Goal: Transaction & Acquisition: Purchase product/service

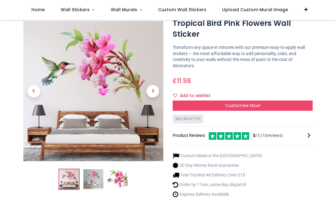
scroll to position [22, 0]
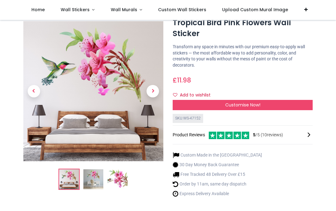
click at [156, 92] on span "Next" at bounding box center [152, 91] width 12 height 12
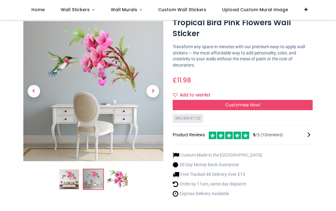
click at [153, 95] on span "Next" at bounding box center [152, 91] width 12 height 12
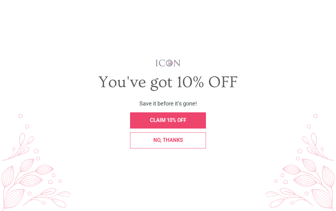
scroll to position [0, 0]
click at [183, 142] on div "No, thanks" at bounding box center [168, 140] width 68 height 5
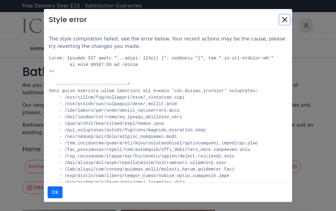
click at [285, 19] on button "Close" at bounding box center [285, 20] width 10 height 10
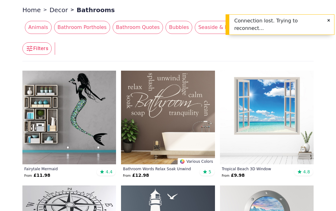
scroll to position [139, 0]
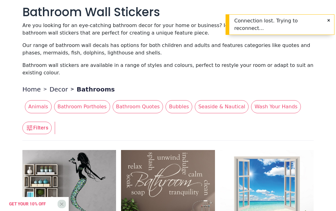
click at [332, 20] on button "Close" at bounding box center [328, 21] width 11 height 12
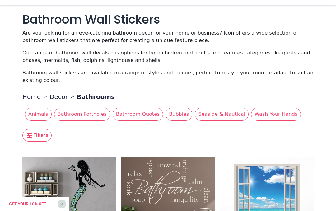
scroll to position [52, 0]
click at [39, 113] on span "Animals" at bounding box center [38, 114] width 27 height 13
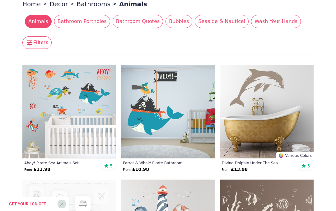
scroll to position [145, 0]
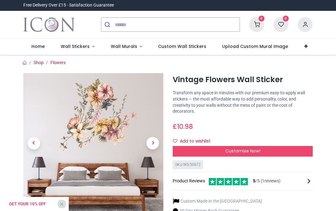
click at [156, 144] on span "Next" at bounding box center [152, 143] width 12 height 12
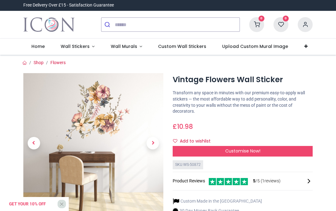
click at [244, 153] on div "Customise Now!" at bounding box center [243, 151] width 140 height 11
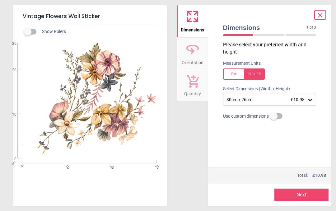
click at [287, 35] on div at bounding box center [300, 35] width 30 height 2
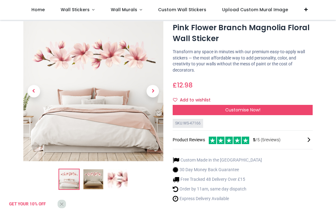
scroll to position [16, 0]
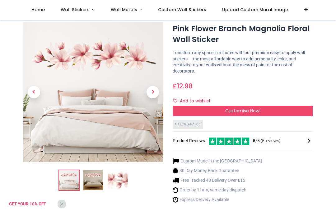
click at [242, 112] on span "Customise Now!" at bounding box center [242, 111] width 35 height 6
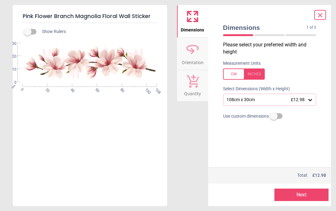
click at [310, 74] on label at bounding box center [269, 73] width 93 height 11
click at [311, 100] on icon at bounding box center [310, 100] width 6 height 6
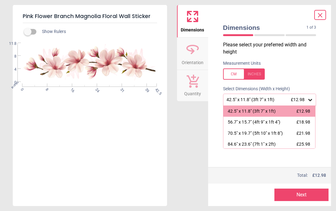
click at [281, 133] on div "70.5" x 19.7" (5ft 10" x 1ft 8")" at bounding box center [255, 133] width 55 height 6
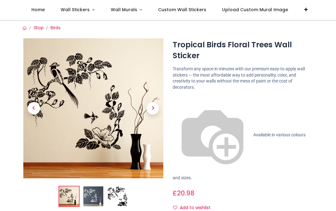
scroll to position [94, 0]
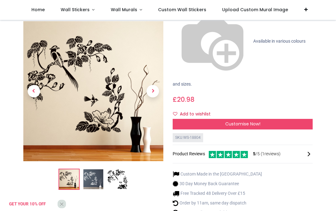
click at [94, 169] on img at bounding box center [93, 179] width 20 height 20
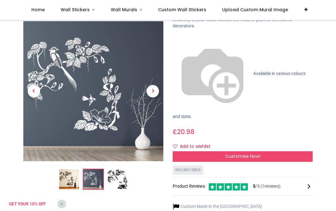
scroll to position [61, 0]
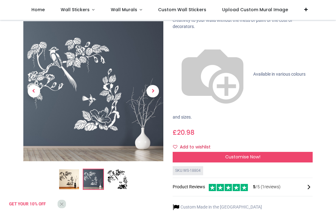
click at [122, 169] on img at bounding box center [118, 179] width 20 height 20
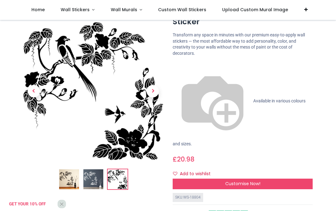
scroll to position [35, 0]
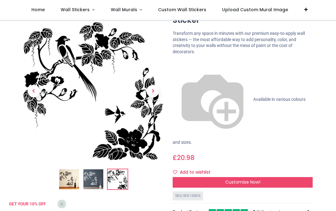
click at [241, 179] on span "Customise Now!" at bounding box center [242, 182] width 35 height 6
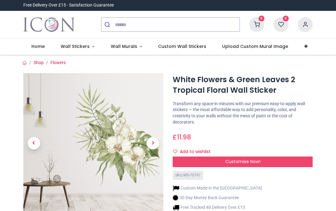
click at [152, 145] on span "Next" at bounding box center [152, 143] width 12 height 12
